Goal: Task Accomplishment & Management: Manage account settings

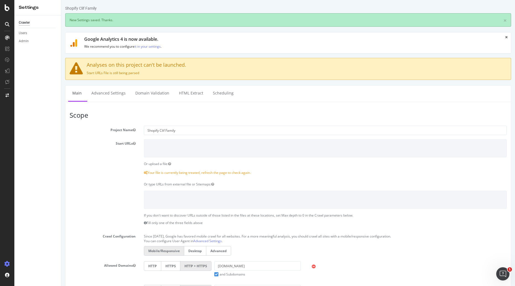
drag, startPoint x: 29, startPoint y: 122, endPoint x: 12, endPoint y: 262, distance: 141.2
click at [11, 262] on div at bounding box center [7, 264] width 13 height 9
click at [34, 250] on div "Crawl Manager" at bounding box center [50, 248] width 66 height 4
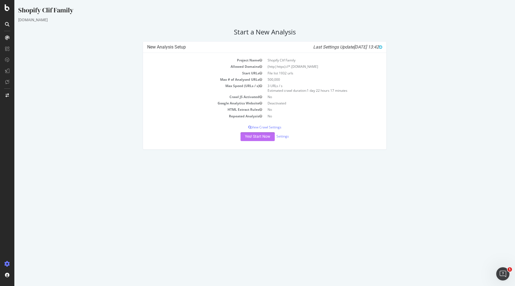
click at [259, 139] on button "Yes! Start Now" at bounding box center [257, 136] width 34 height 9
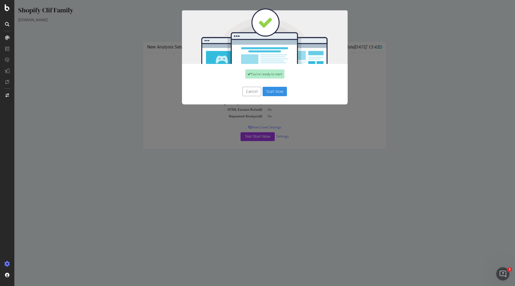
click at [263, 86] on div "Cancel Start Now" at bounding box center [265, 94] width 166 height 20
click at [267, 90] on button "Start Now" at bounding box center [274, 91] width 24 height 9
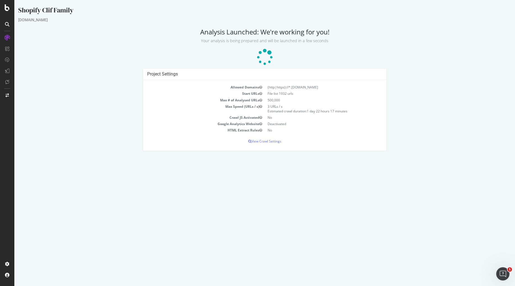
click at [86, 157] on html "Shopify Clif Family cliffamily.com Analysis Launched: We're working for you! Yo…" at bounding box center [264, 78] width 500 height 157
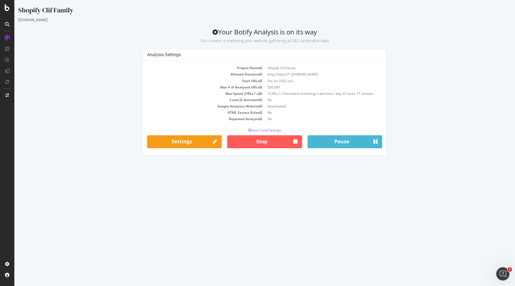
click at [143, 14] on div "Shopify Clif Family" at bounding box center [264, 12] width 492 height 12
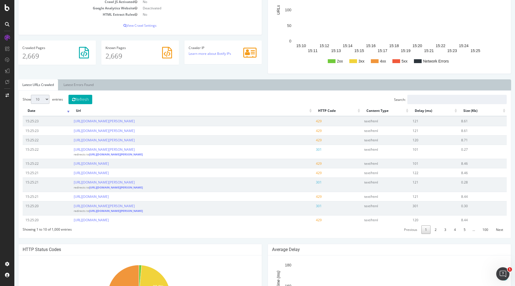
scroll to position [110, 0]
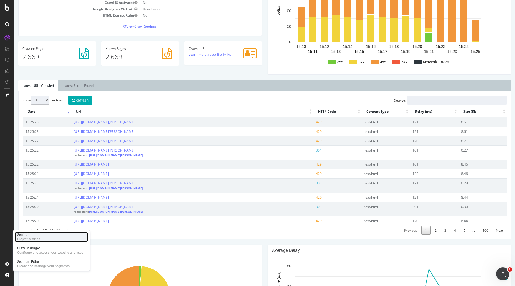
click at [39, 237] on div "Settings" at bounding box center [28, 235] width 23 height 4
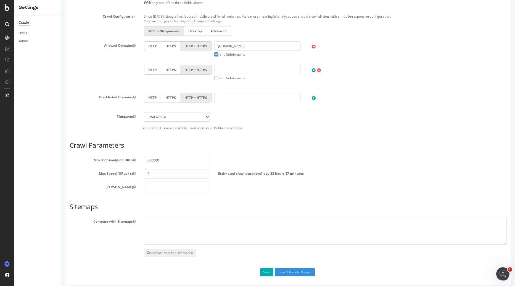
scroll to position [207, 0]
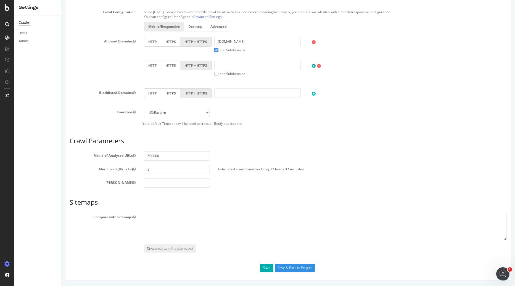
drag, startPoint x: 166, startPoint y: 171, endPoint x: 101, endPoint y: 169, distance: 65.4
click at [101, 169] on div "Max Speed (URLs / s) 3 Estimated crawl duration: 1 day 22 hours 17 minutes" at bounding box center [287, 169] width 445 height 9
type input "1"
click at [264, 269] on button "Save" at bounding box center [266, 268] width 13 height 8
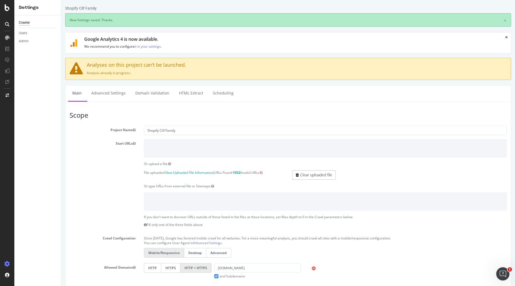
scroll to position [0, 0]
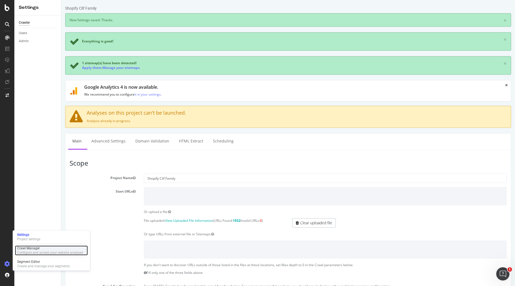
click at [28, 249] on div "Crawl Manager" at bounding box center [50, 248] width 66 height 4
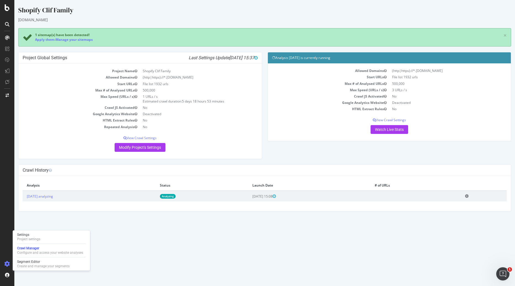
drag, startPoint x: 266, startPoint y: 222, endPoint x: 314, endPoint y: 191, distance: 57.2
click at [266, 217] on html "Shopify Clif Family cliffamily.com × 1 sitemap(s) have been detected! Apply the…" at bounding box center [264, 108] width 500 height 217
click at [347, 21] on div "cliffamily.com" at bounding box center [264, 20] width 492 height 6
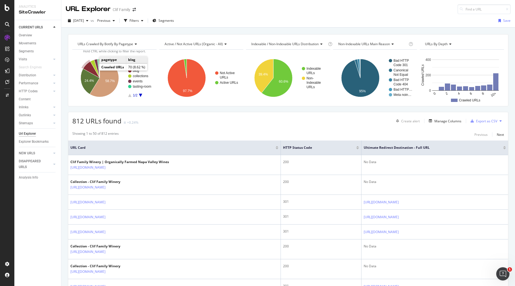
click at [91, 70] on icon "A chart." at bounding box center [91, 70] width 17 height 17
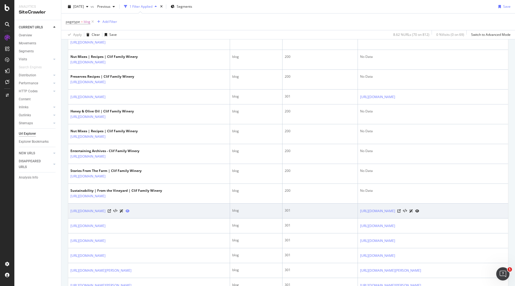
scroll to position [193, 0]
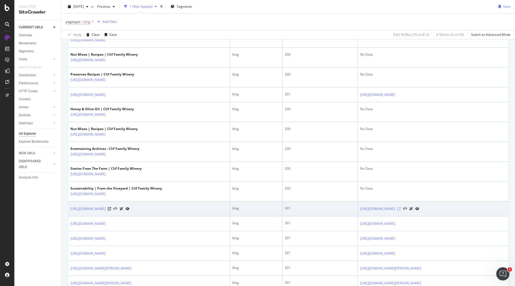
click at [400, 211] on icon at bounding box center [398, 208] width 3 height 3
click at [367, 212] on link "[URL][DOMAIN_NAME]" at bounding box center [377, 209] width 35 height 6
